Goal: Navigation & Orientation: Find specific page/section

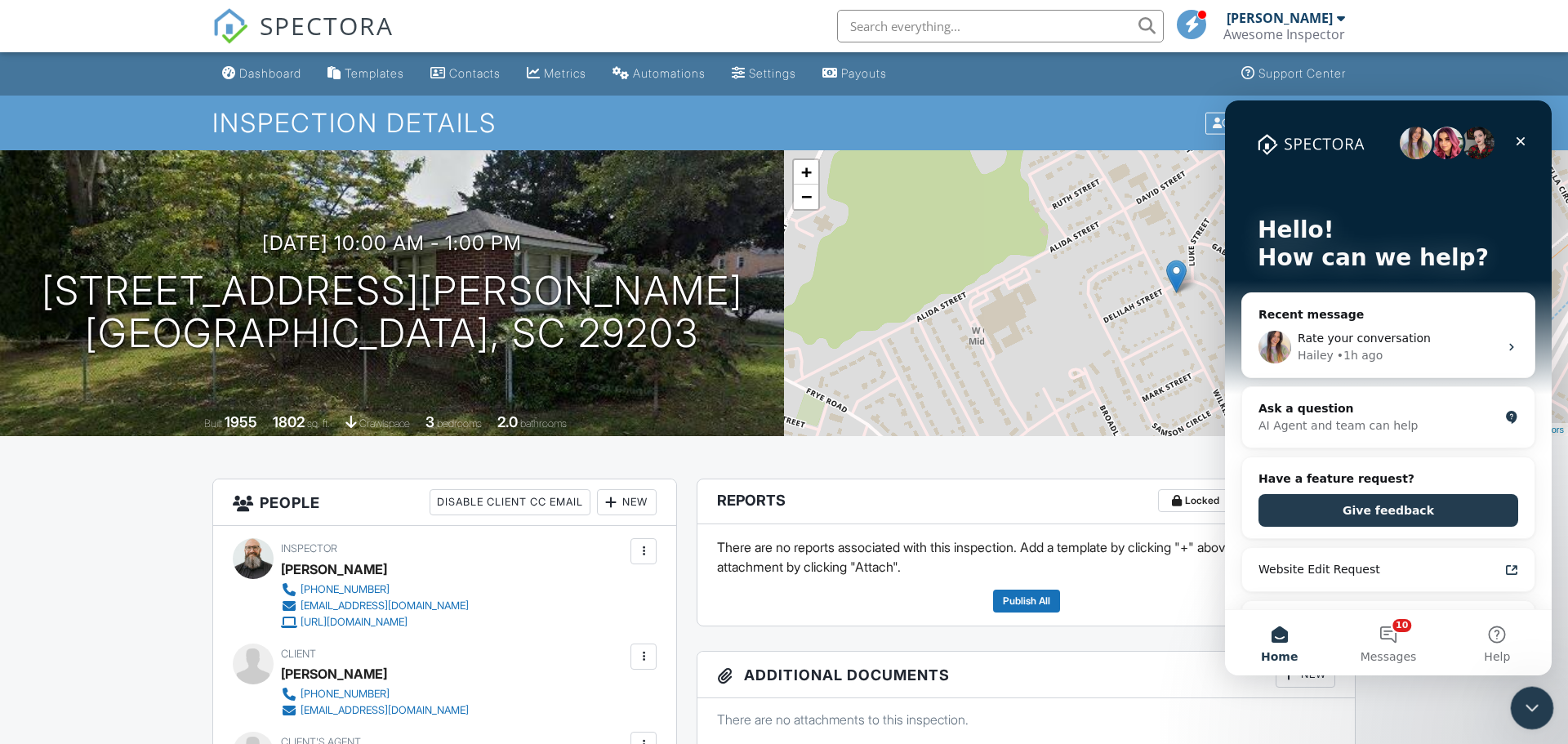
click at [1523, 701] on icon "Close Intercom Messenger" at bounding box center [1530, 706] width 20 height 20
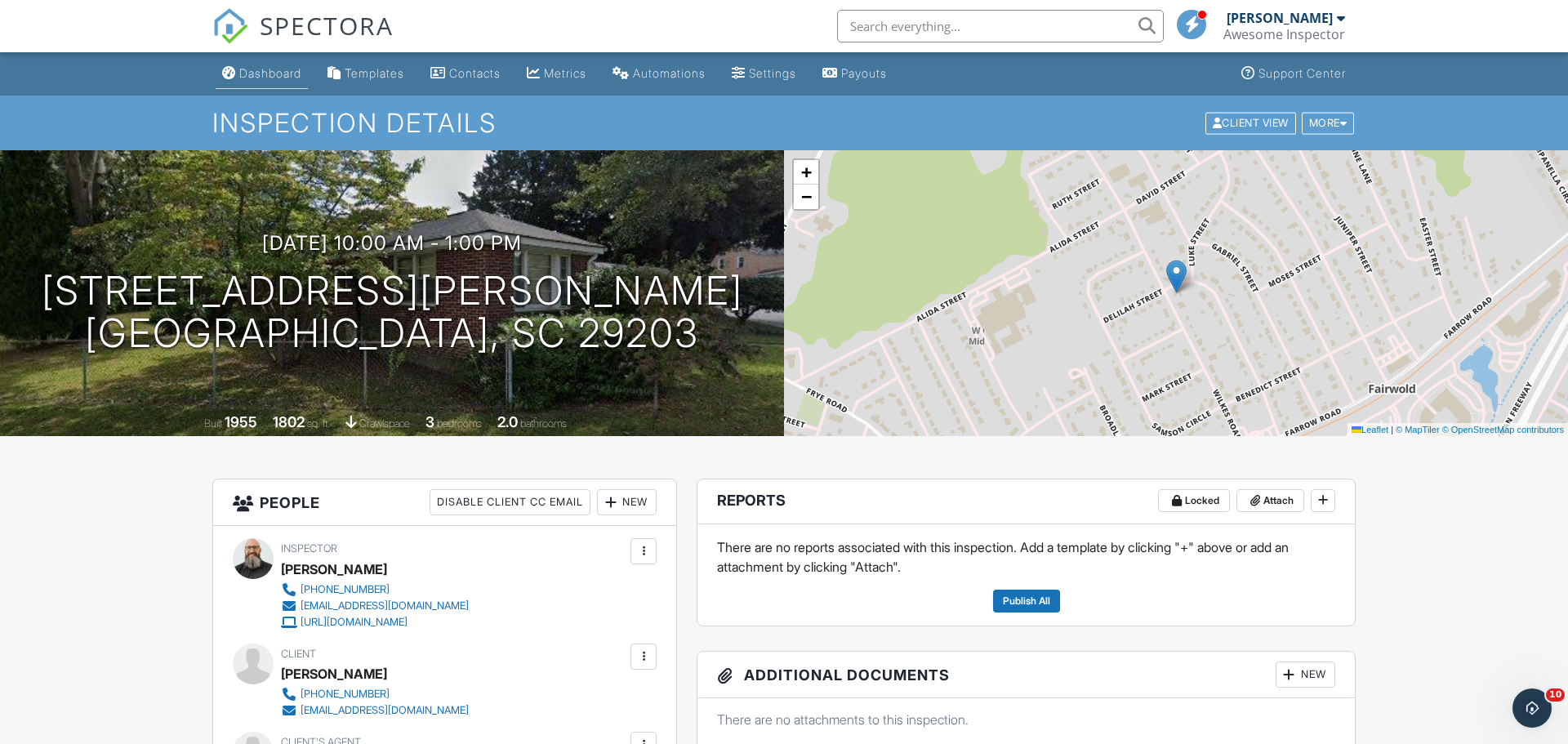
click at [247, 68] on div "Dashboard" at bounding box center [270, 73] width 62 height 14
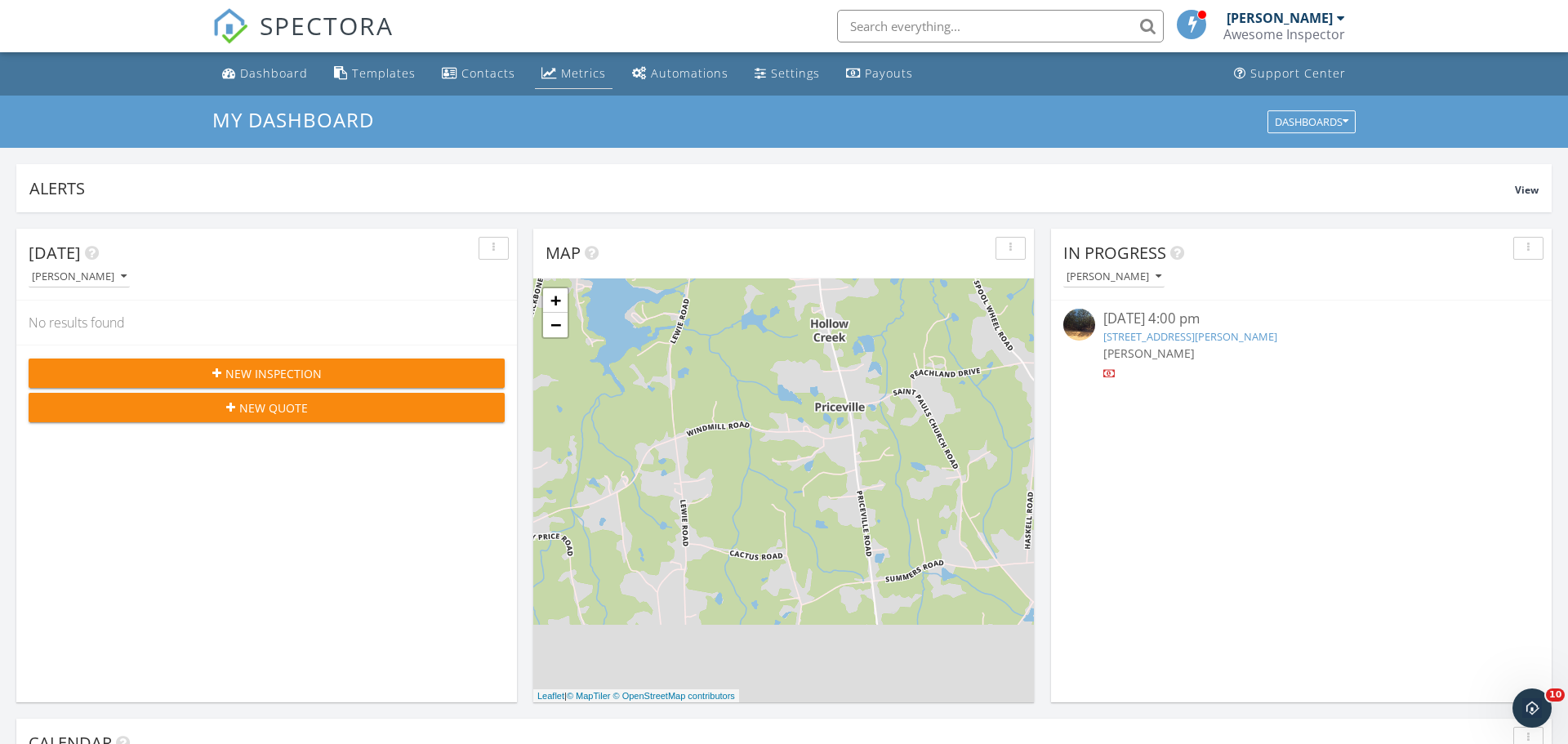
click at [575, 75] on div "Metrics" at bounding box center [583, 74] width 45 height 16
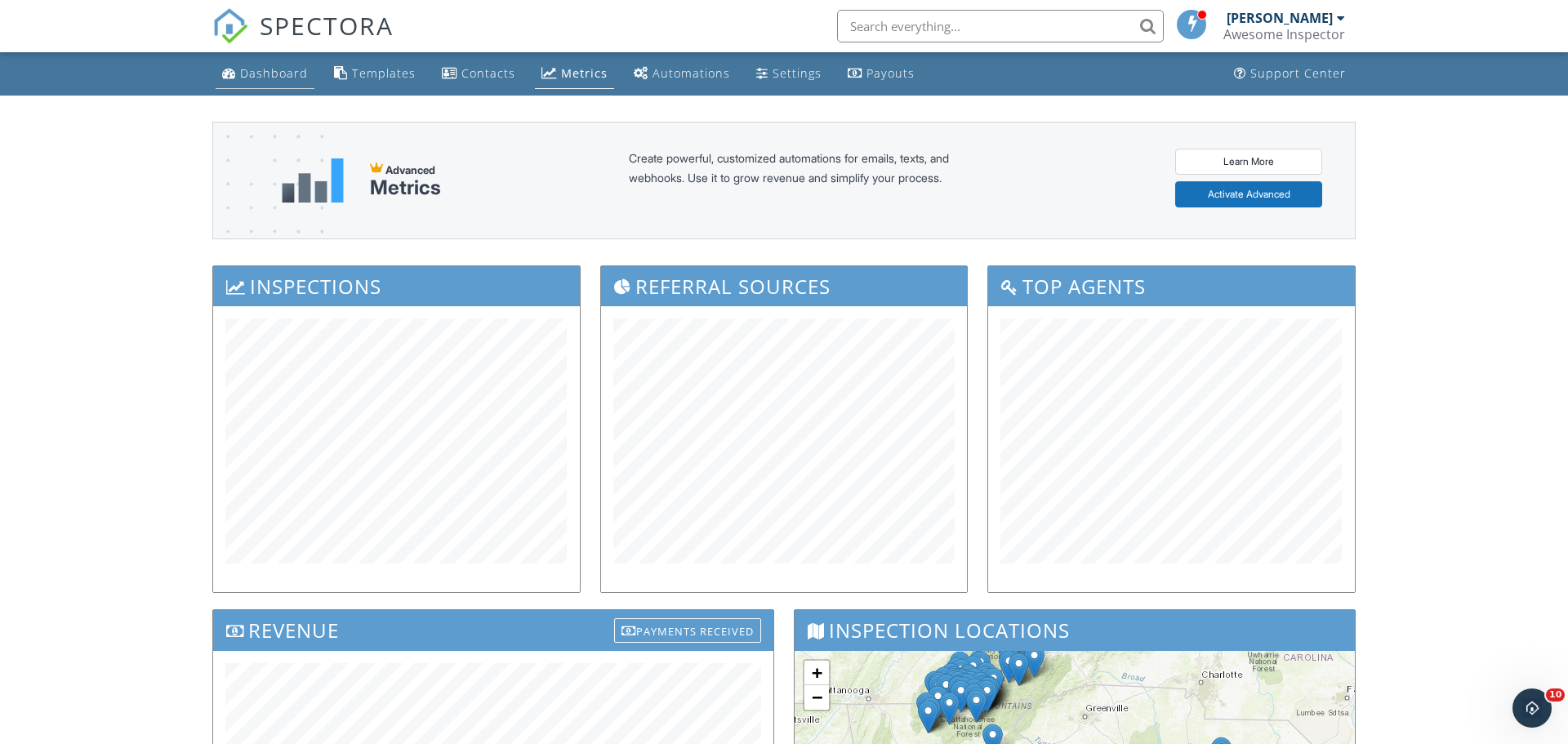
click at [260, 72] on div "Dashboard" at bounding box center [274, 74] width 68 height 16
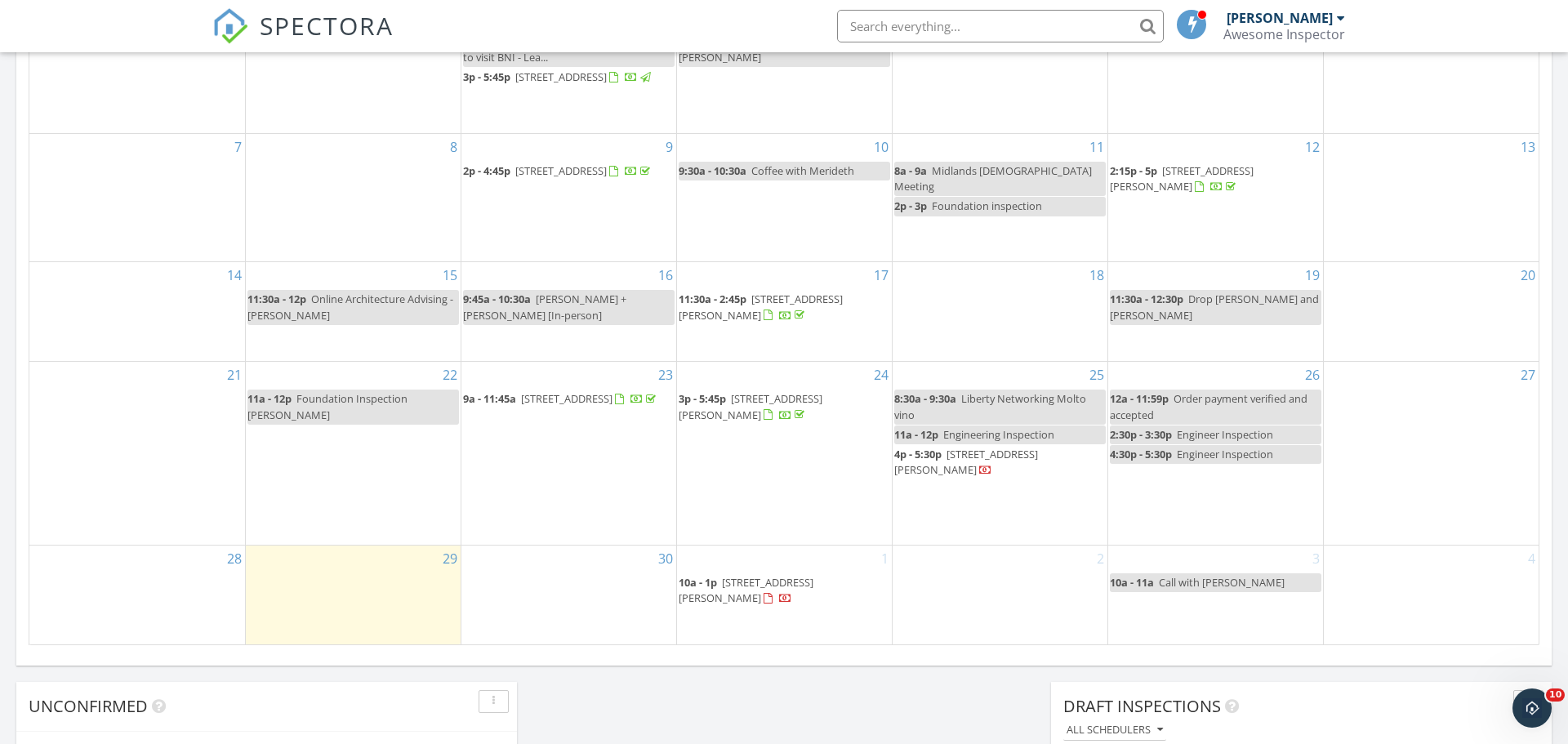
scroll to position [863, 0]
